Goal: Task Accomplishment & Management: Complete application form

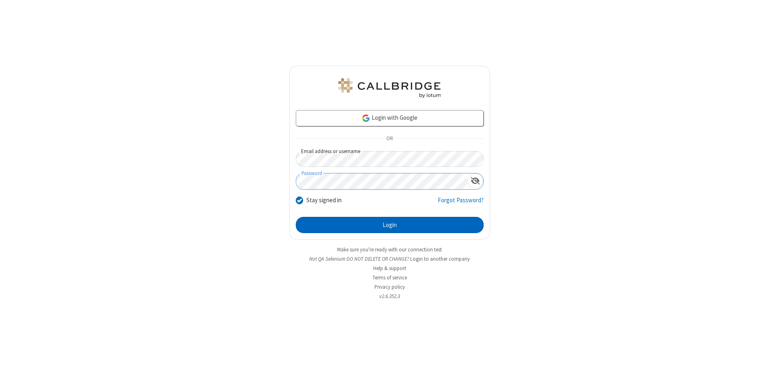
click at [389, 225] on button "Login" at bounding box center [390, 225] width 188 height 16
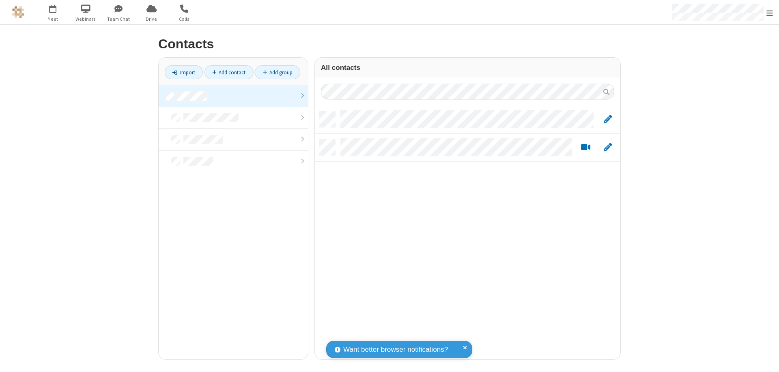
scroll to position [247, 299]
click at [233, 96] on link at bounding box center [233, 96] width 149 height 22
click at [229, 72] on link "Add contact" at bounding box center [228, 72] width 49 height 14
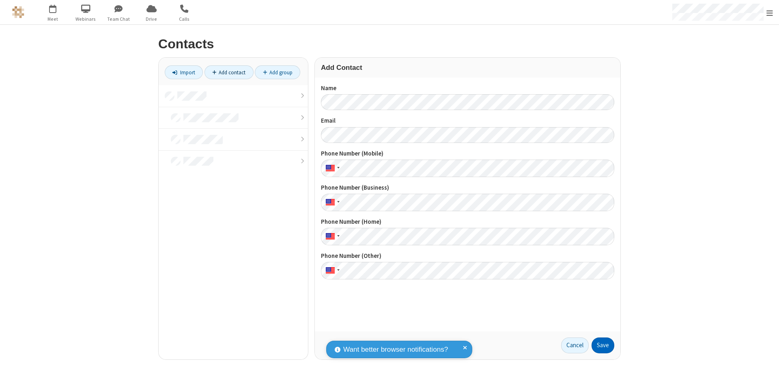
click at [603, 345] on button "Save" at bounding box center [603, 345] width 23 height 16
